Goal: Information Seeking & Learning: Learn about a topic

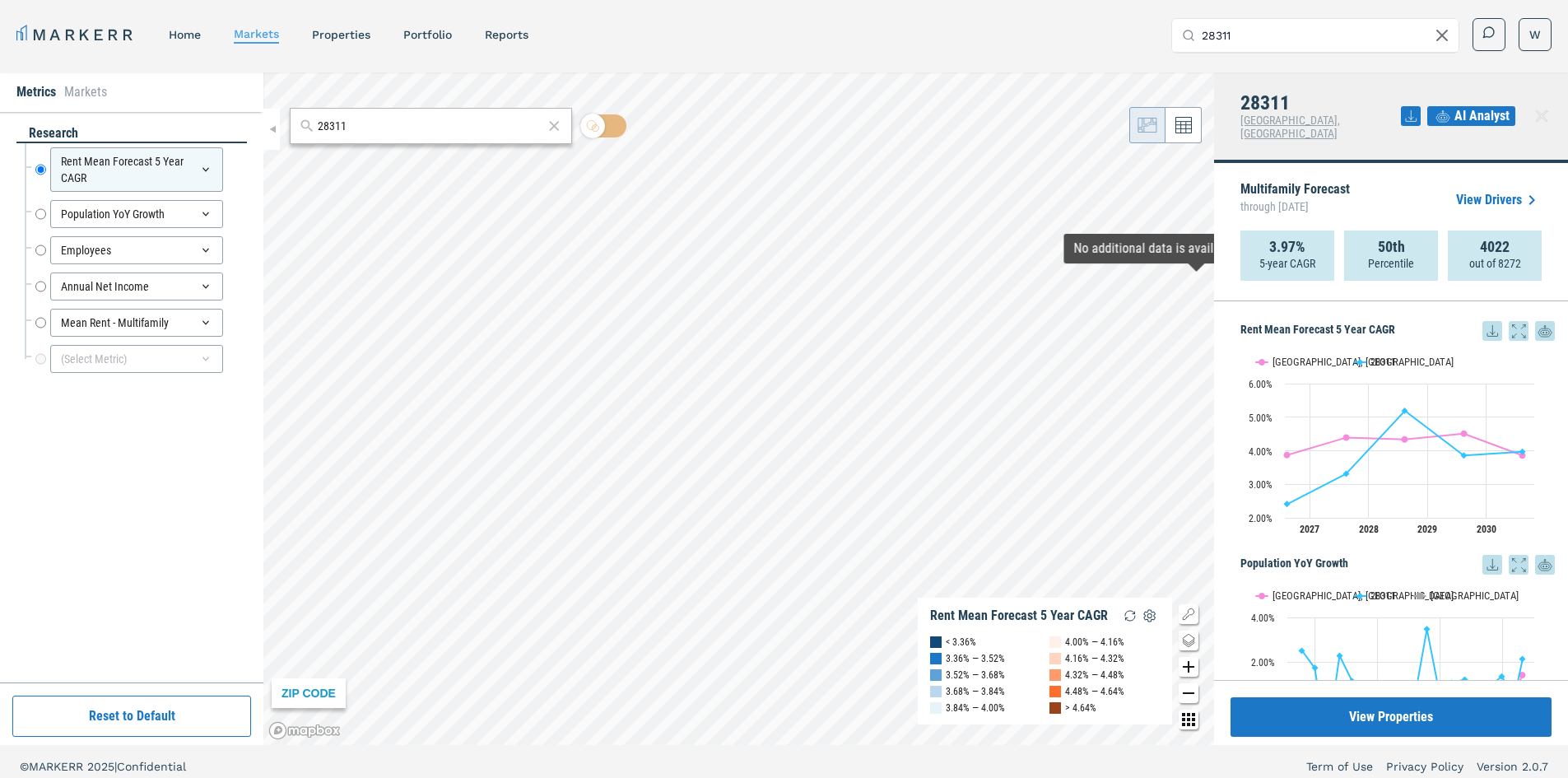
click at [1414, 108] on icon at bounding box center [1410, 115] width 20 height 20
click at [1139, 37] on div "MARKERR home markets properties Portfolio reports Search by MSA, ZIP, Property …" at bounding box center [783, 35] width 1535 height 34
click at [1220, 36] on input "28311" at bounding box center [1325, 35] width 247 height 33
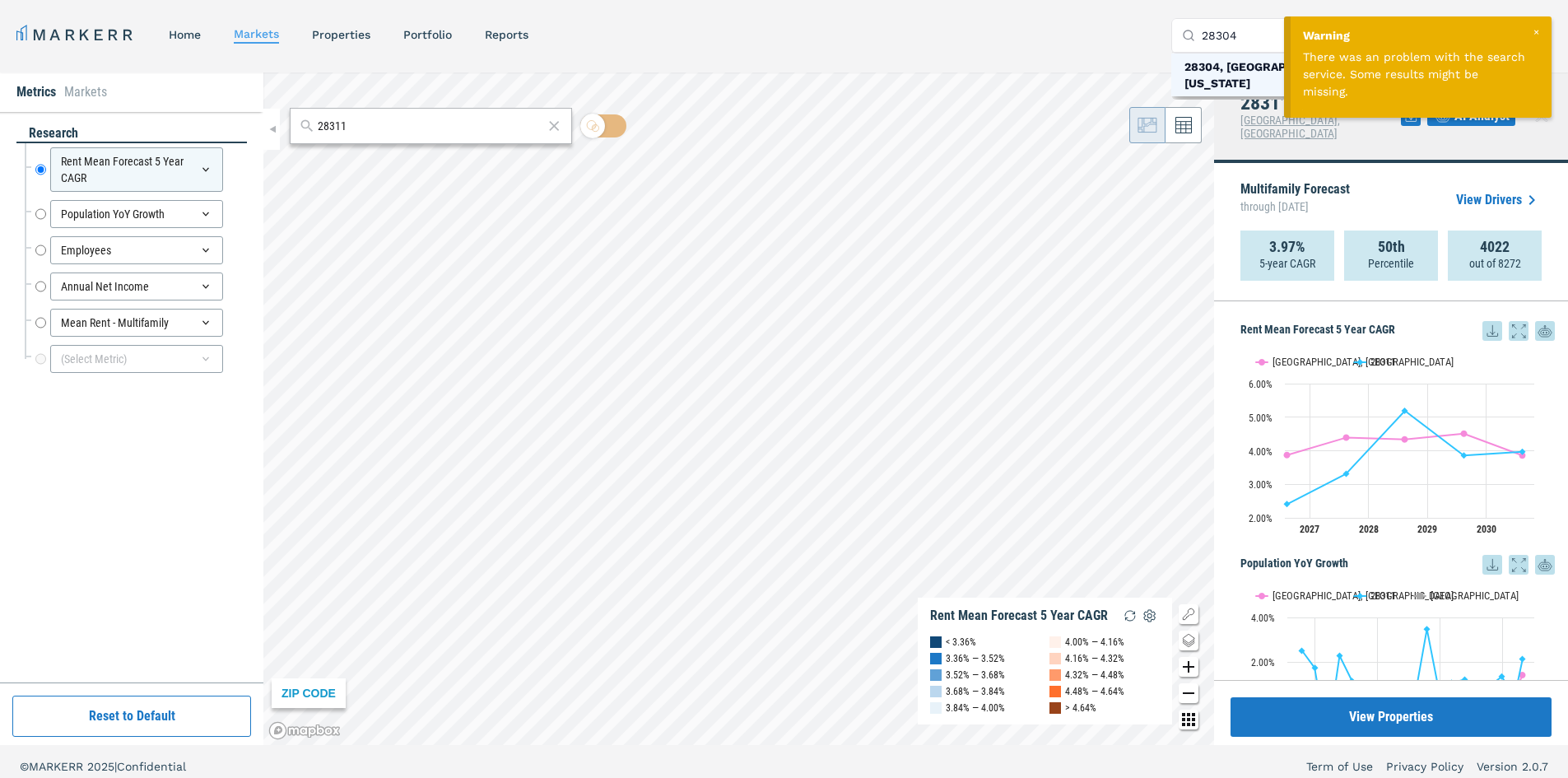
type input "28304"
click at [1226, 69] on div "28304, Fayetteville, North Carolina" at bounding box center [1297, 74] width 225 height 33
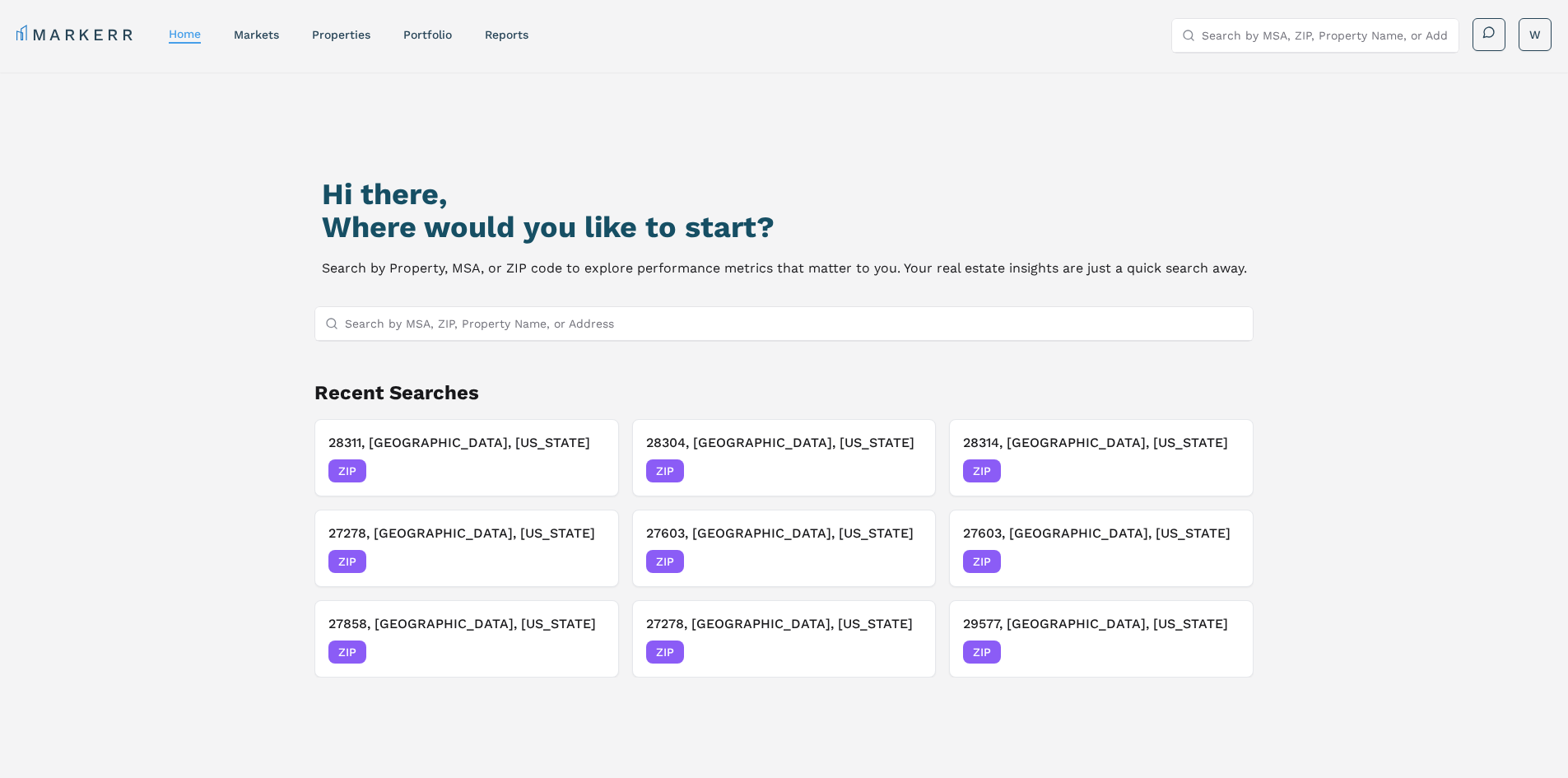
click at [571, 329] on input "Search by MSA, ZIP, Property Name, or Address" at bounding box center [794, 323] width 898 height 33
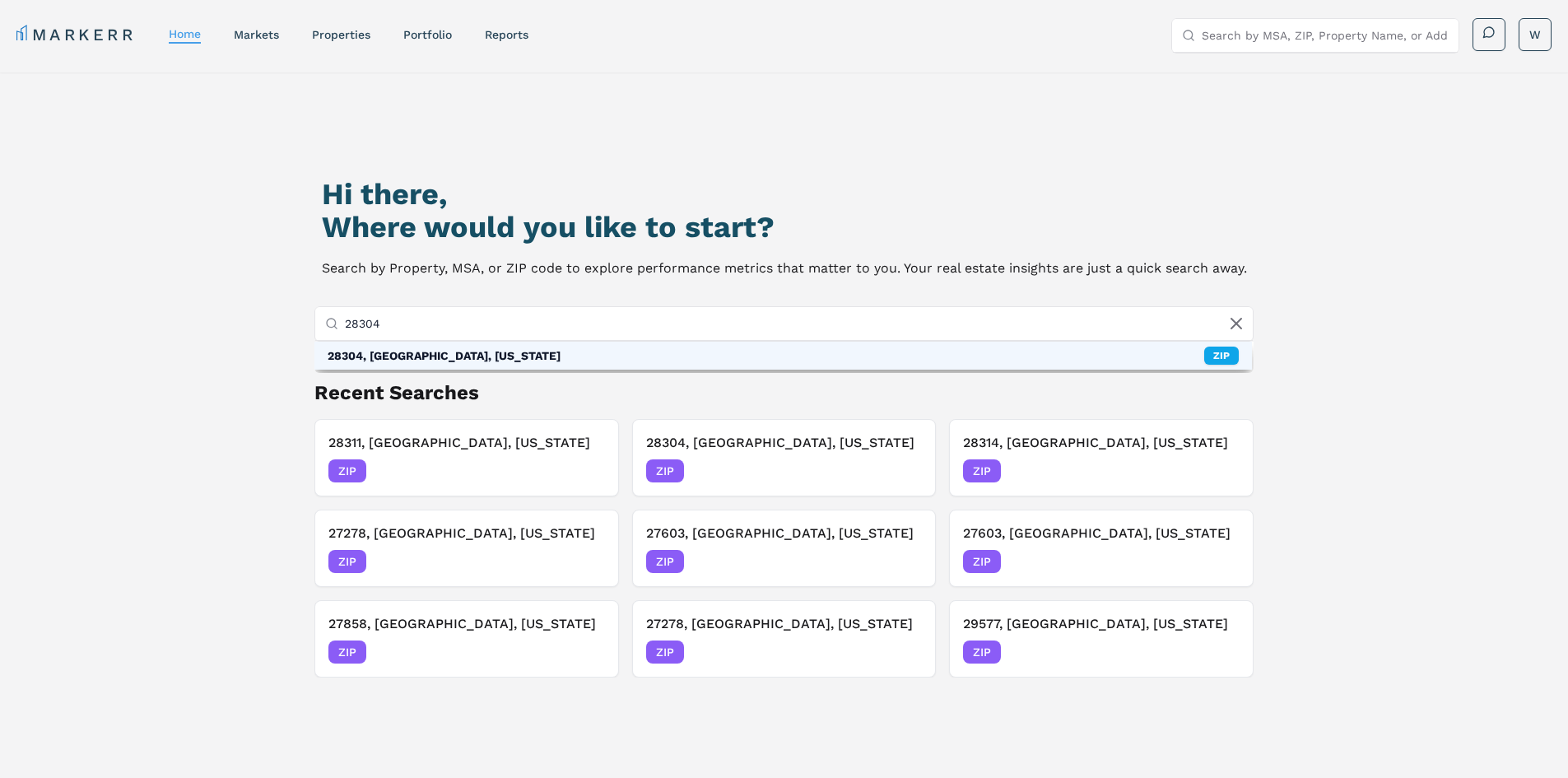
type input "28304"
click at [605, 354] on div "28304, [GEOGRAPHIC_DATA], [US_STATE] ZIP" at bounding box center [783, 355] width 938 height 28
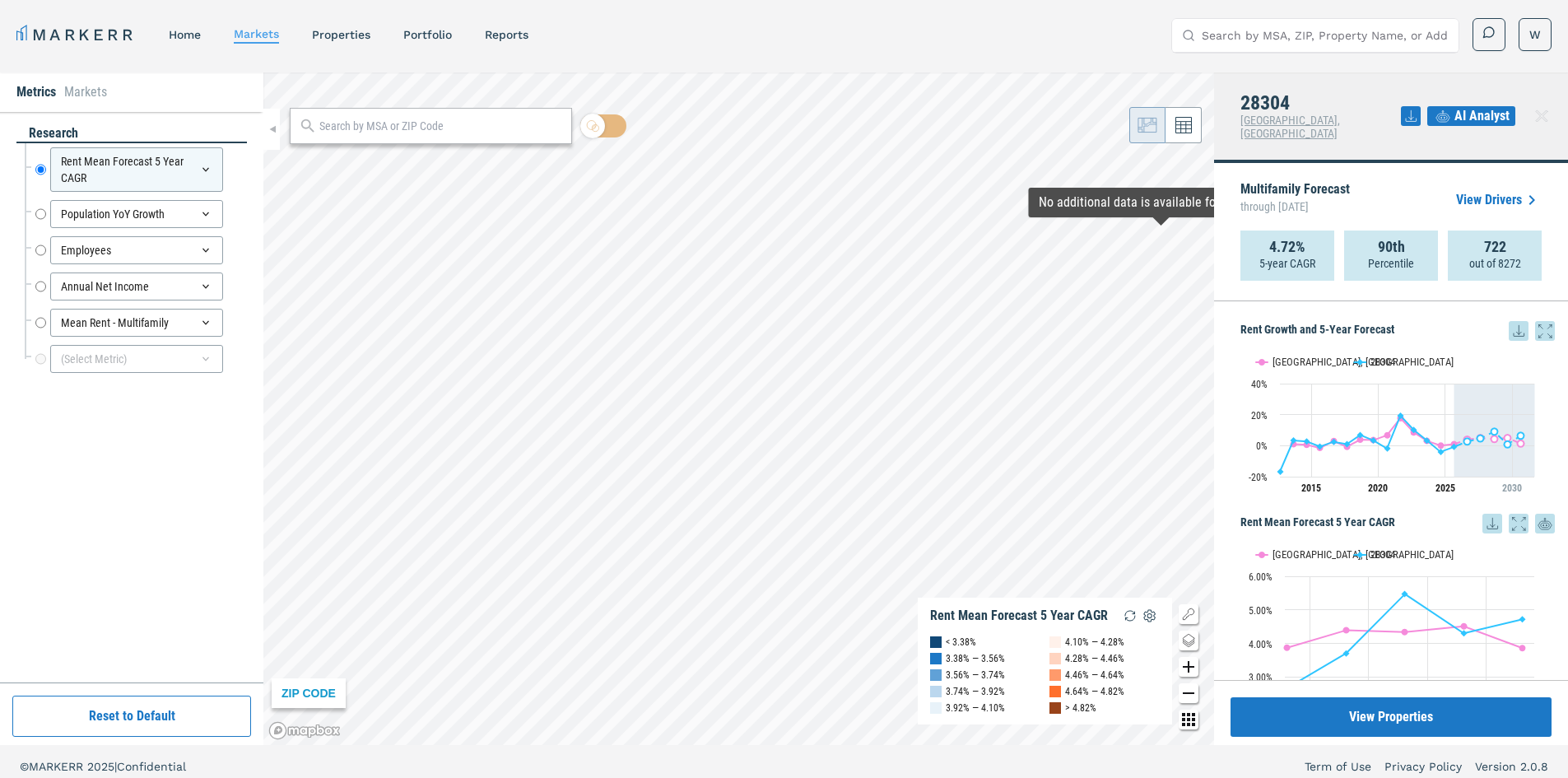
click at [1410, 106] on icon at bounding box center [1410, 115] width 20 height 20
click at [1351, 209] on div "Download as XLS" at bounding box center [1350, 215] width 95 height 16
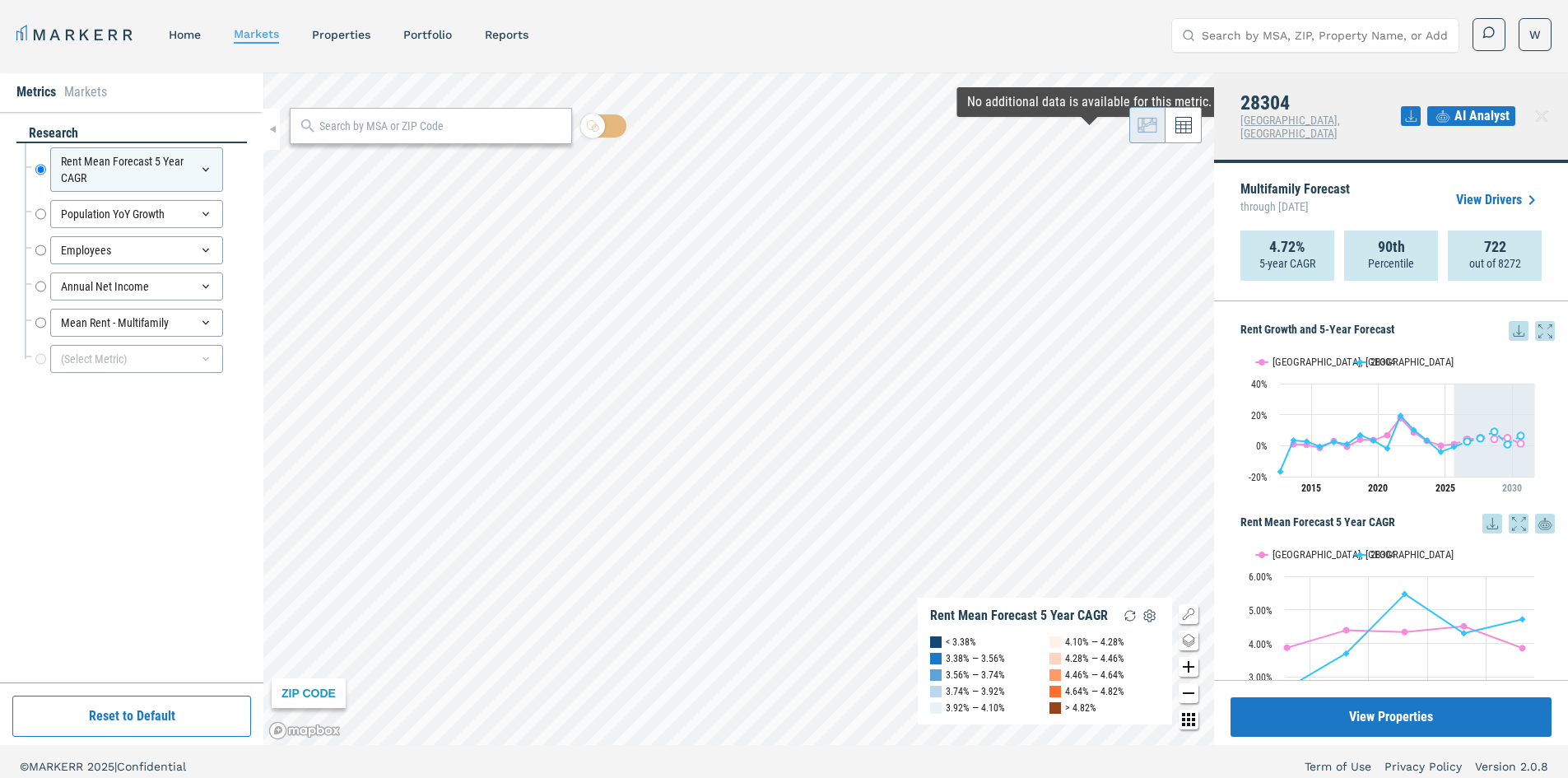
click at [1314, 44] on input "Search by MSA, ZIP, Property Name, or Address" at bounding box center [1325, 35] width 247 height 33
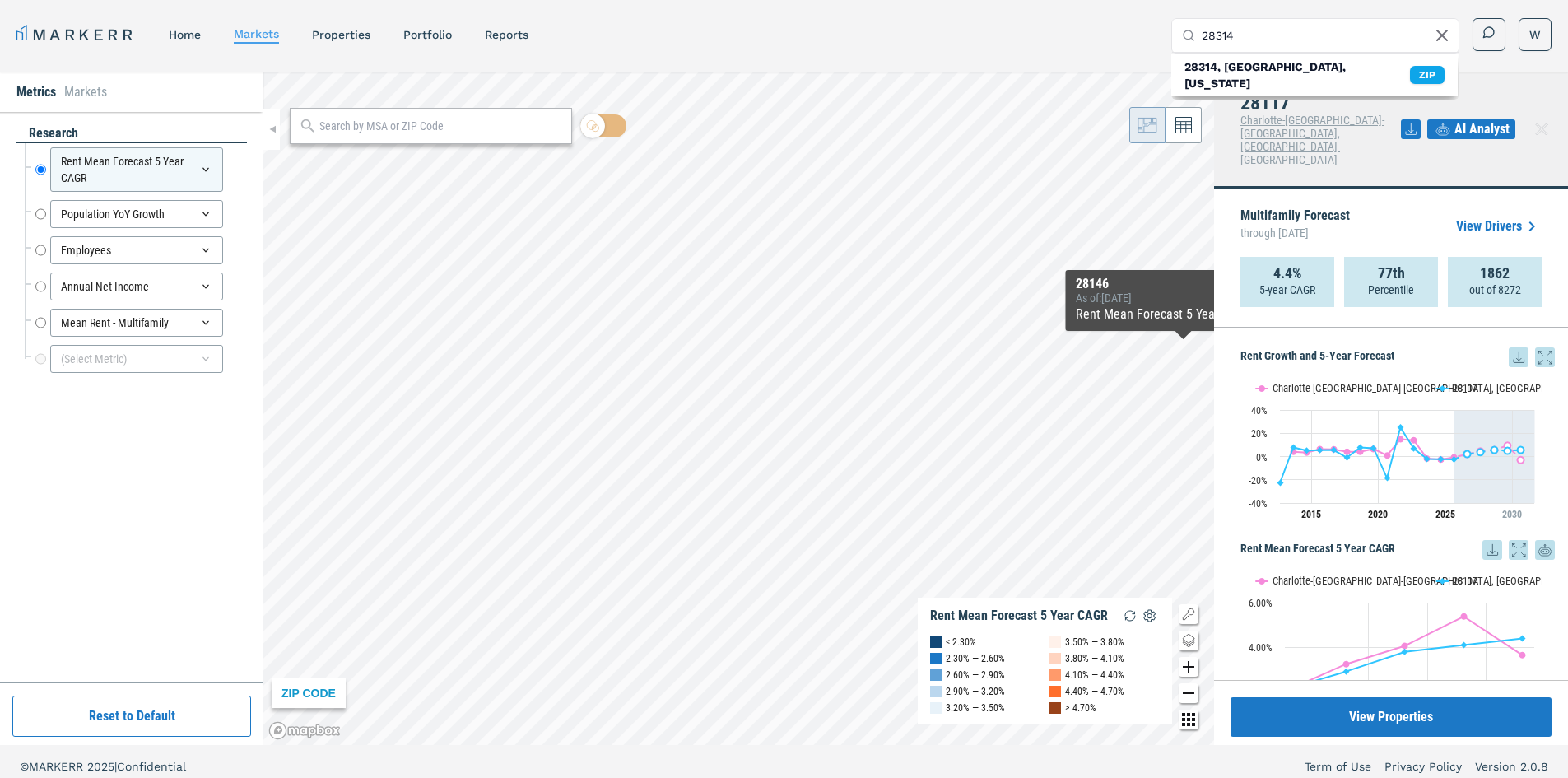
click at [1413, 120] on icon at bounding box center [1410, 129] width 20 height 20
click at [1331, 202] on div "Download as XLS" at bounding box center [1355, 215] width 131 height 36
click at [1288, 34] on input "28314" at bounding box center [1325, 35] width 247 height 33
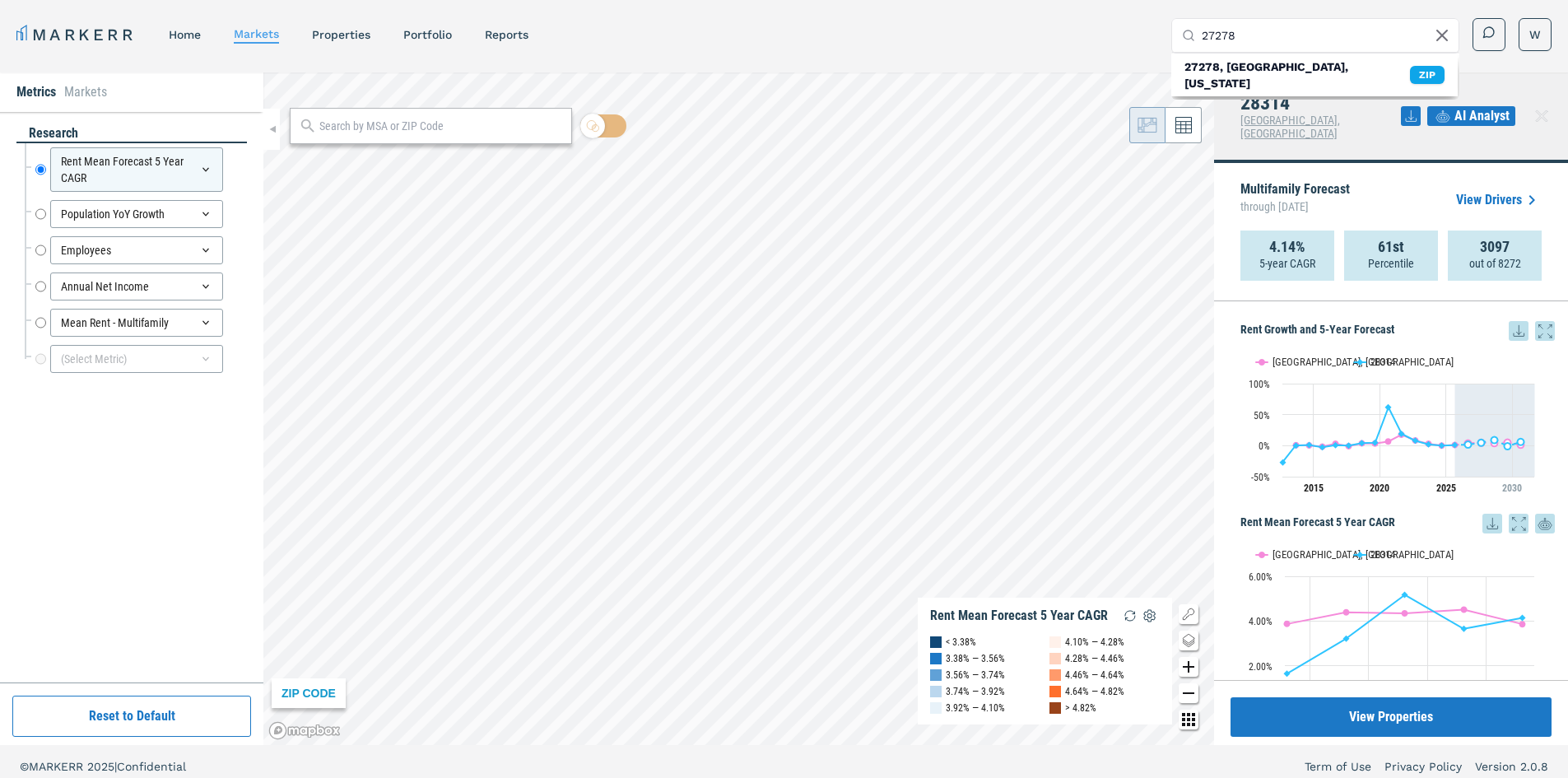
click at [1412, 112] on icon at bounding box center [1411, 115] width 11 height 11
click at [1355, 203] on div "Download as XLS" at bounding box center [1355, 215] width 131 height 36
click at [1389, 29] on input "27278" at bounding box center [1325, 35] width 247 height 33
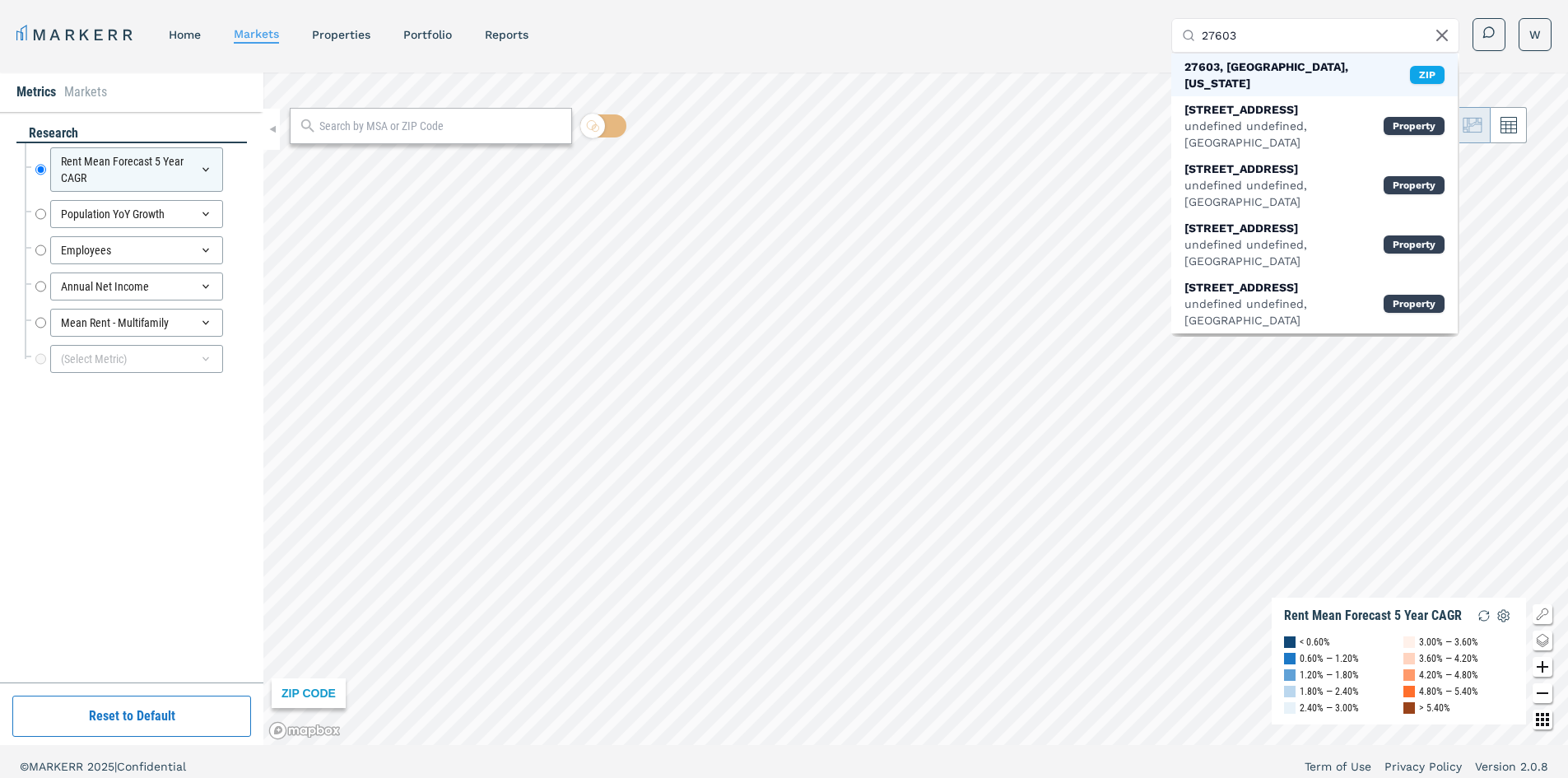
click at [1308, 72] on div "27603, Raleigh, North Carolina" at bounding box center [1297, 74] width 225 height 33
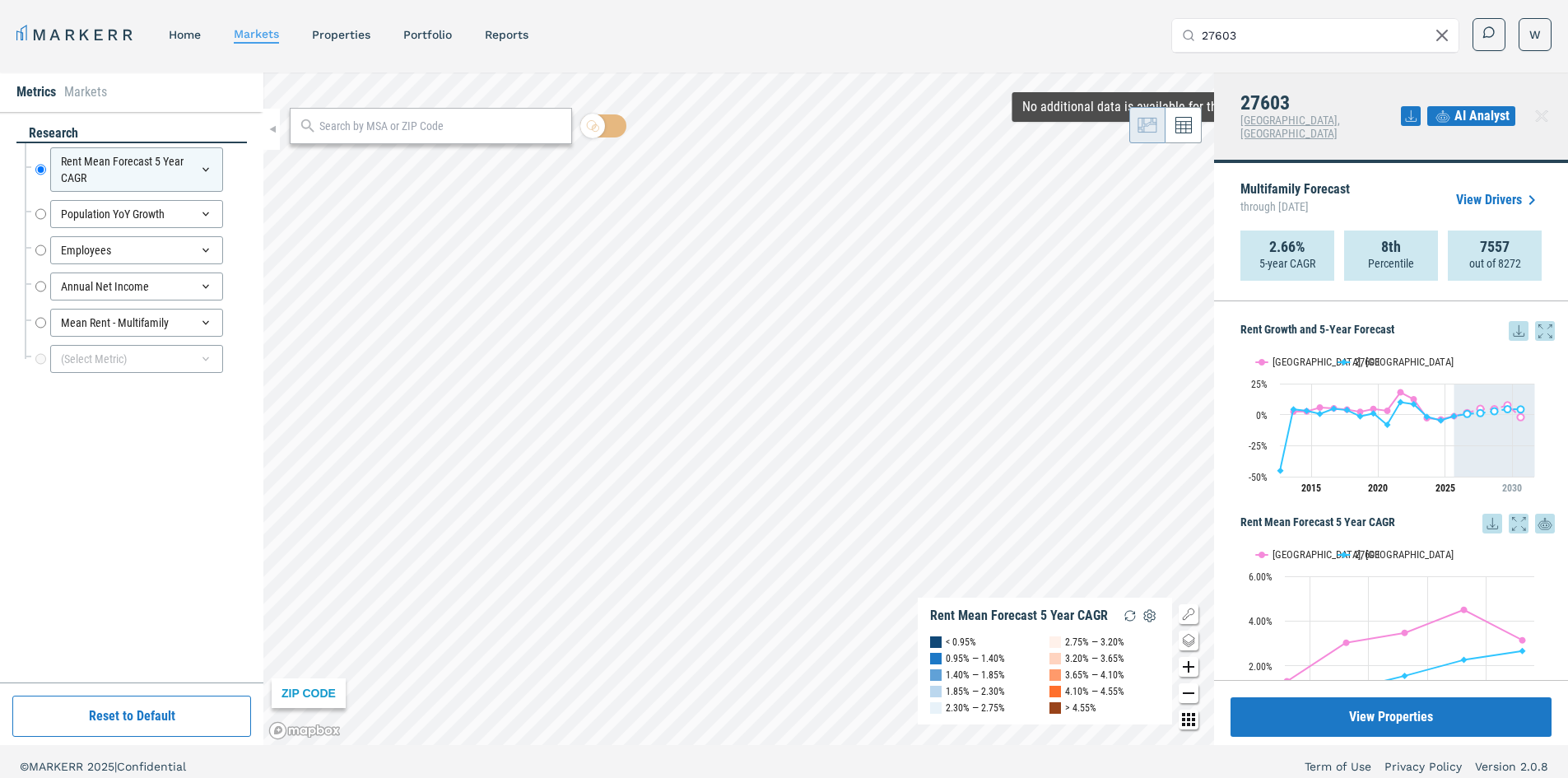
click at [1412, 110] on icon at bounding box center [1410, 115] width 20 height 20
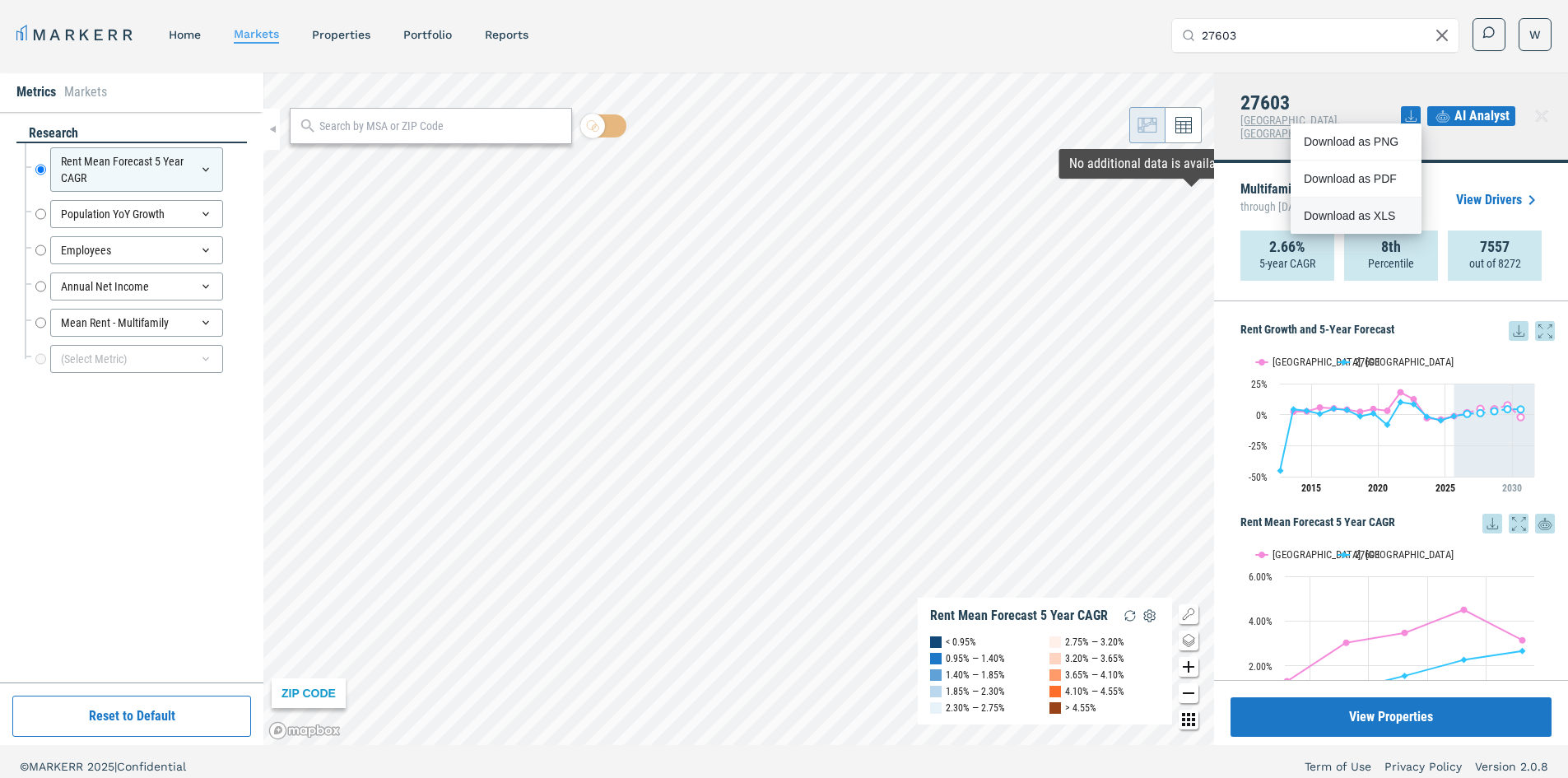
click at [1322, 216] on div "Download as XLS" at bounding box center [1350, 215] width 95 height 16
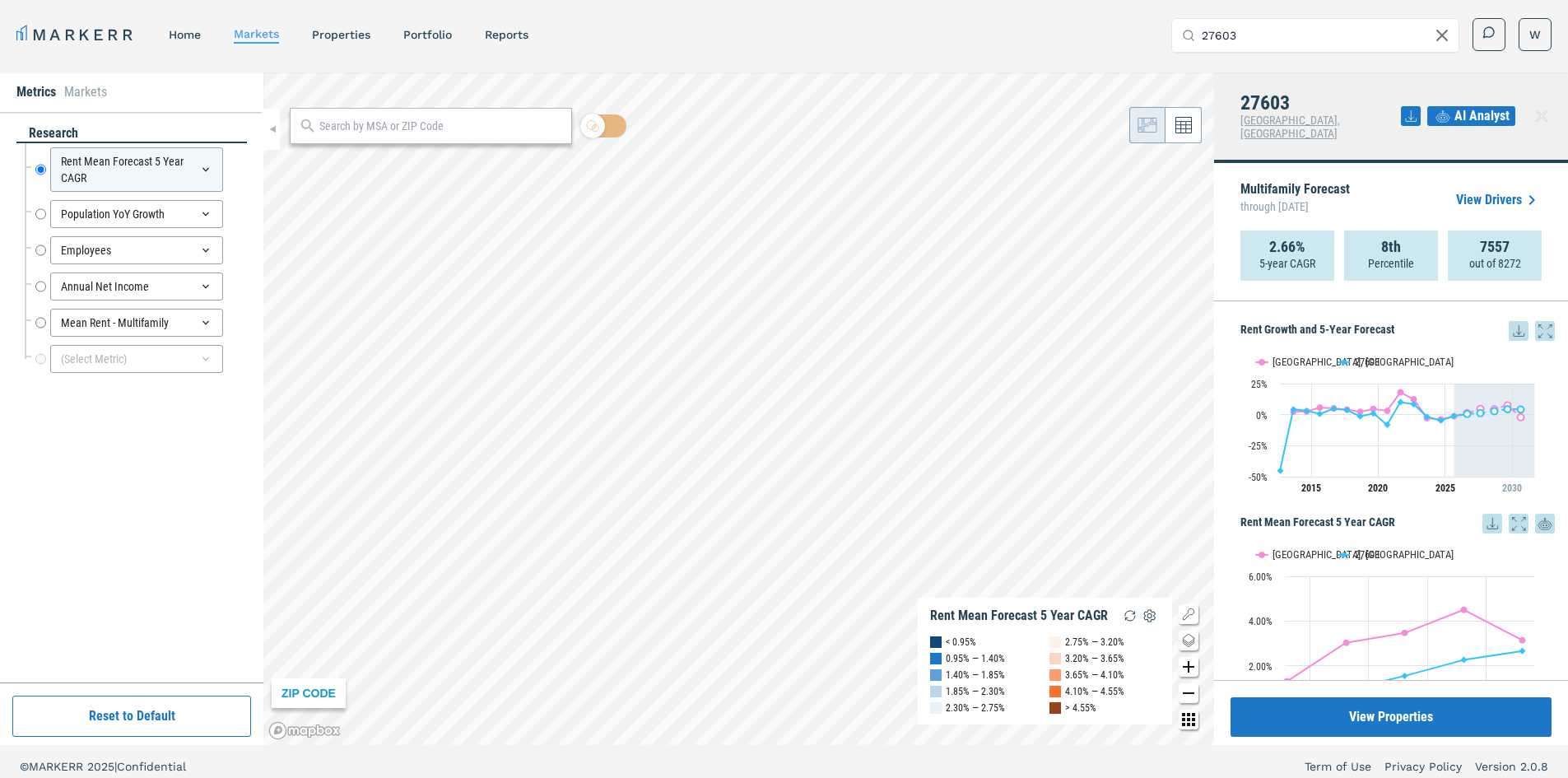
click at [1243, 32] on input "27603" at bounding box center [1325, 35] width 247 height 33
type input "27278"
click at [1335, 67] on div "27278, Hillsborough, North Carolina" at bounding box center [1297, 74] width 225 height 33
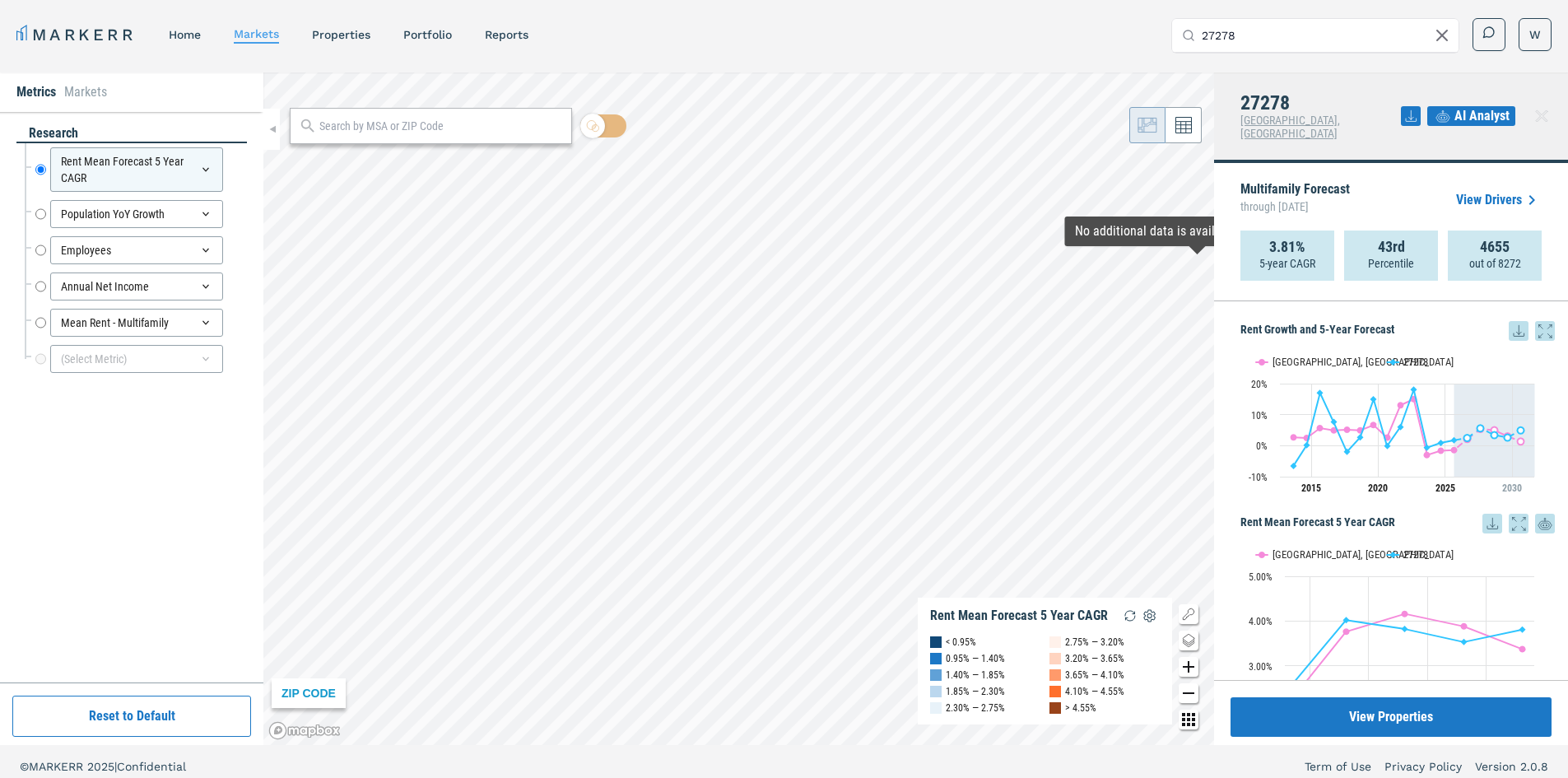
click at [1409, 108] on icon at bounding box center [1410, 115] width 20 height 20
click at [1350, 213] on div "Download as XLS" at bounding box center [1350, 215] width 95 height 16
